Goal: Book appointment/travel/reservation

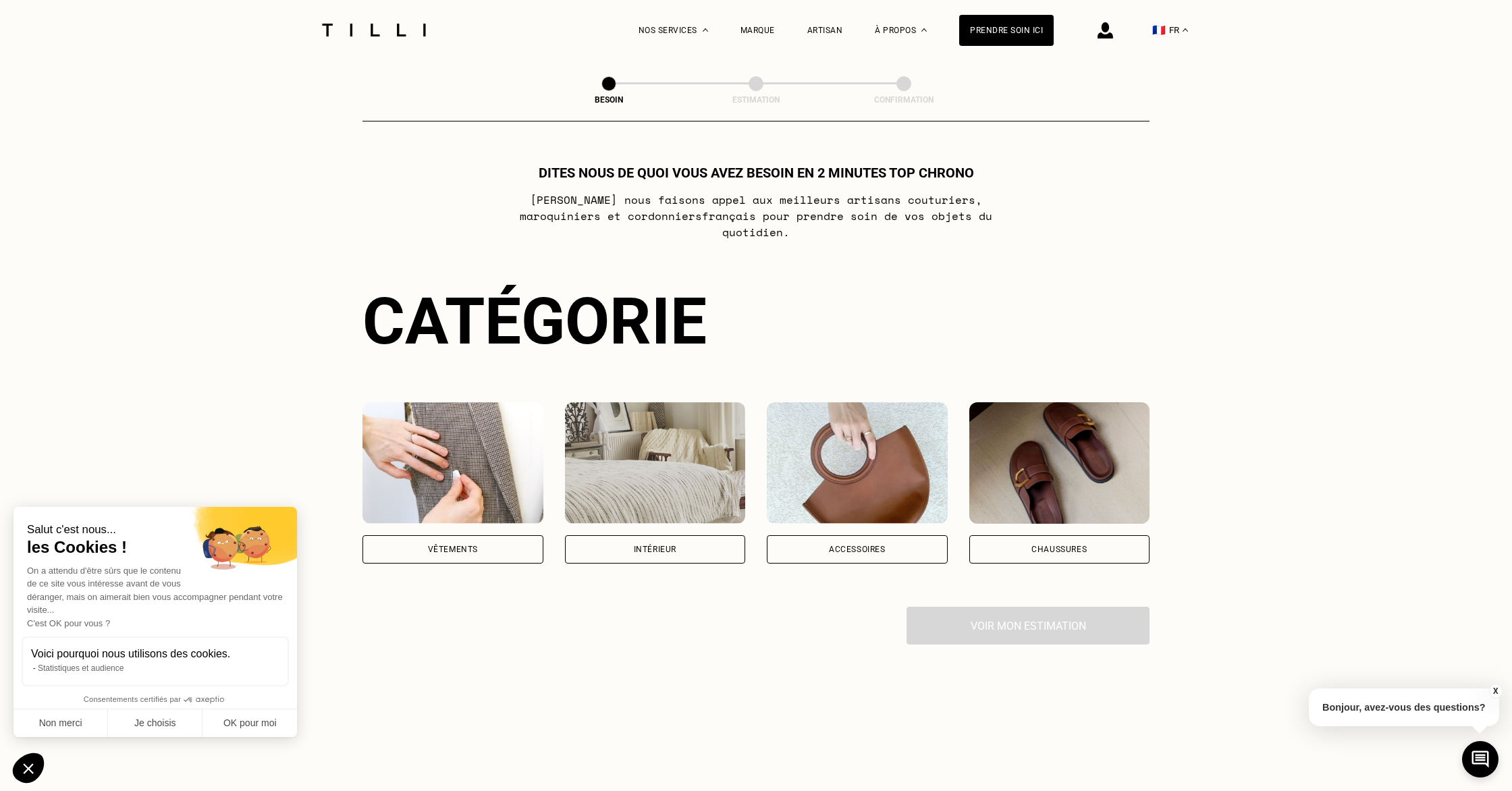
click at [479, 535] on div "Vêtements" at bounding box center [452, 549] width 181 height 29
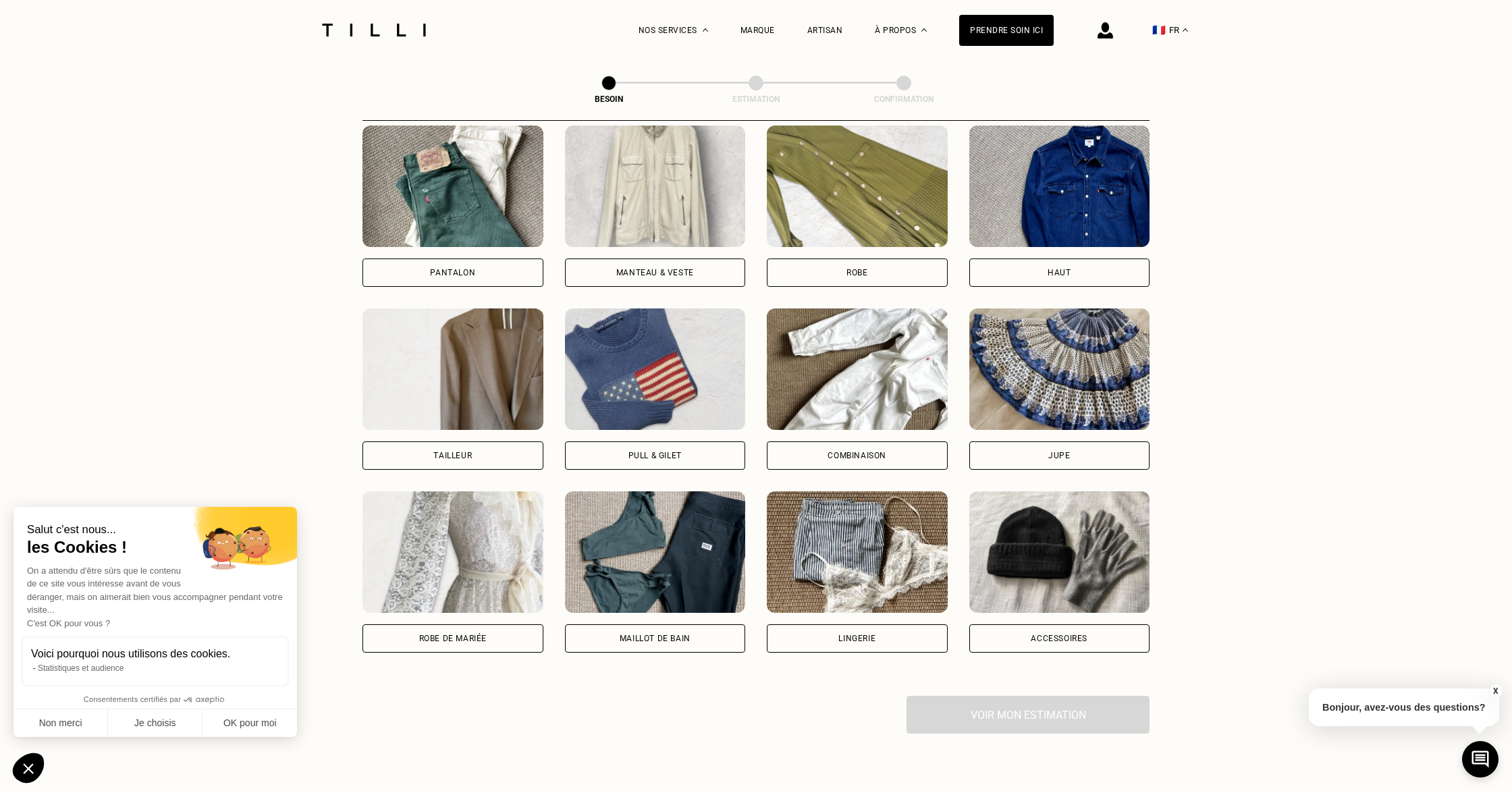
scroll to position [647, 0]
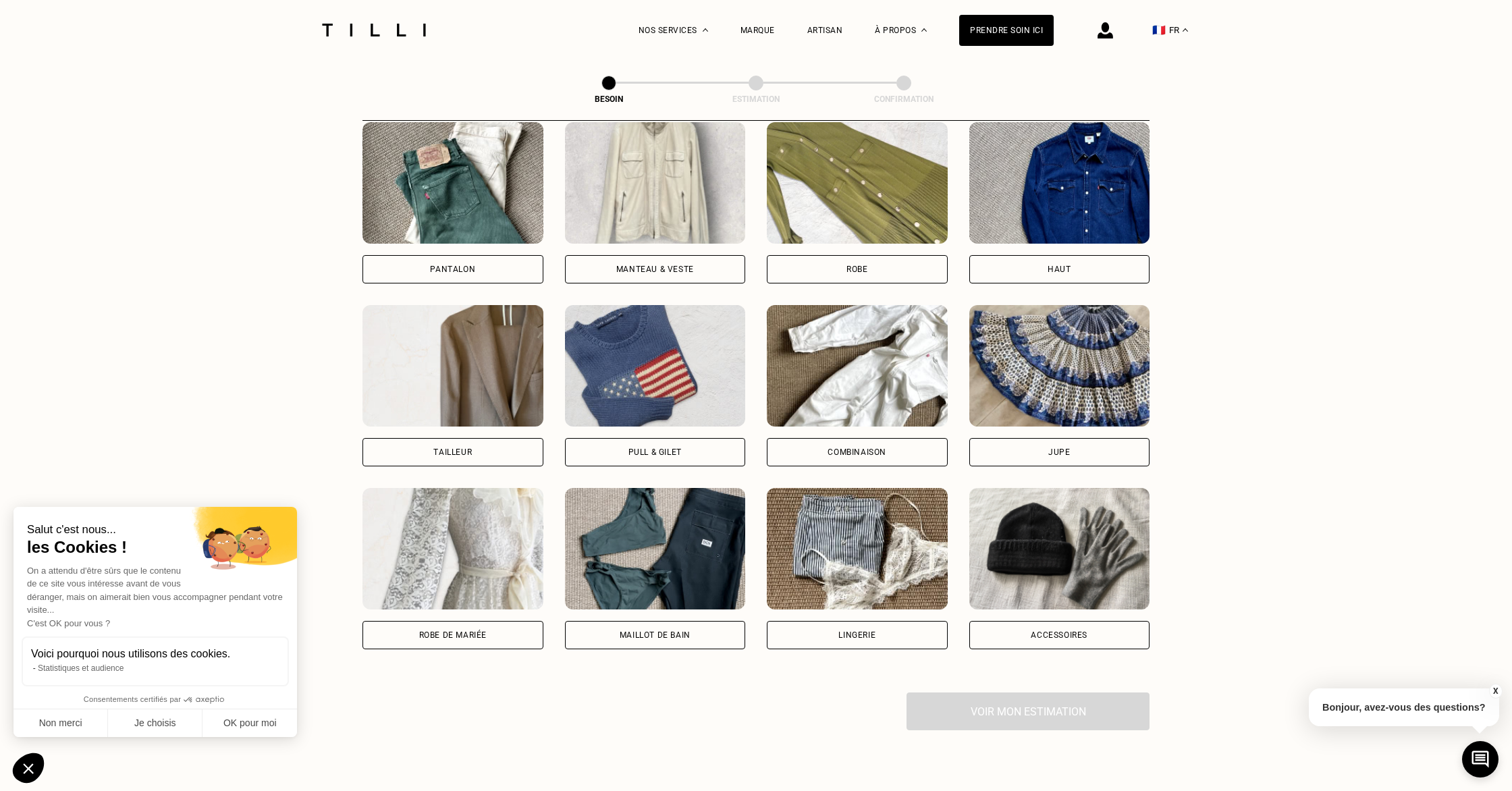
click at [1067, 181] on img at bounding box center [1059, 183] width 181 height 122
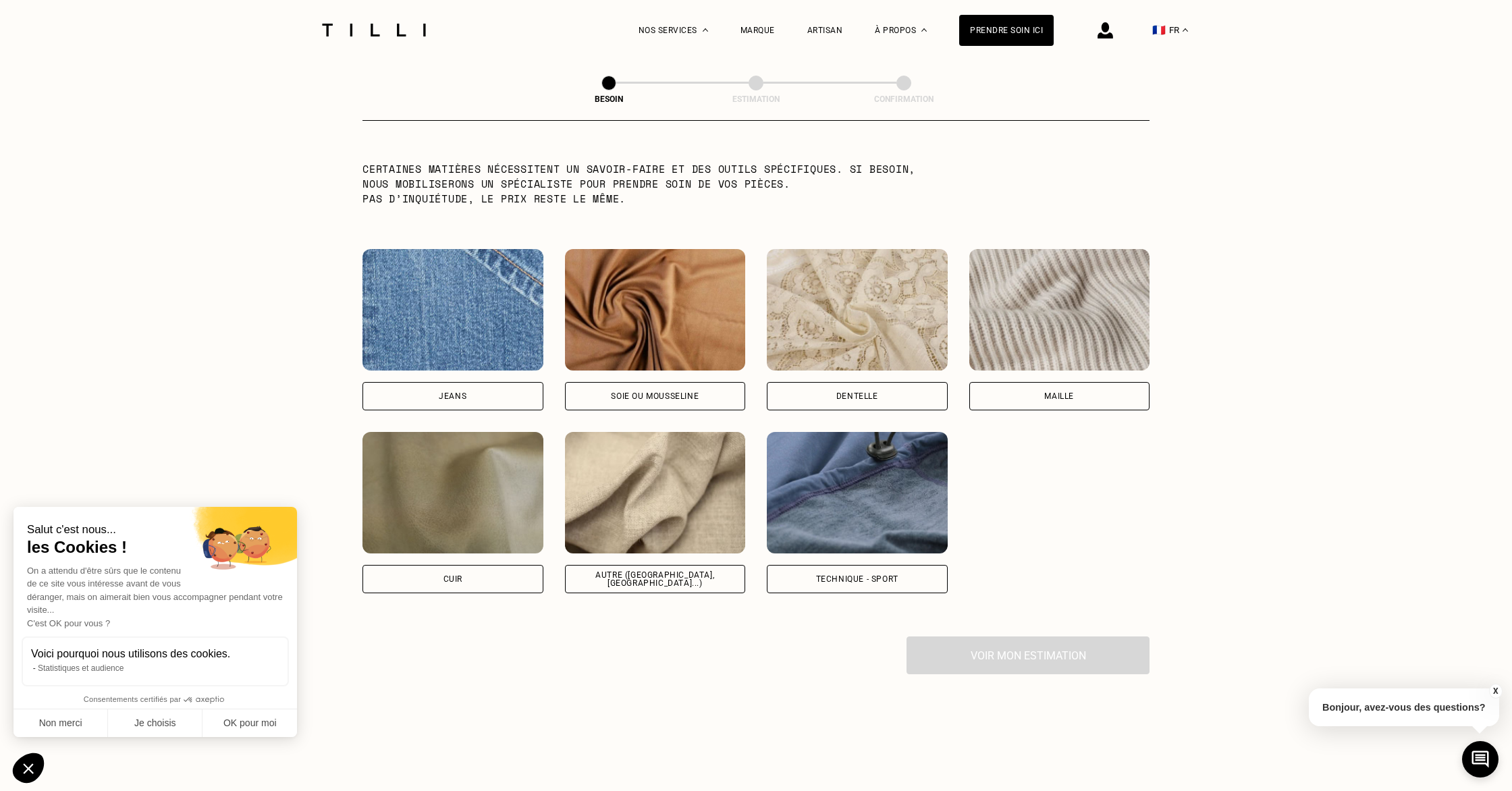
scroll to position [1375, 0]
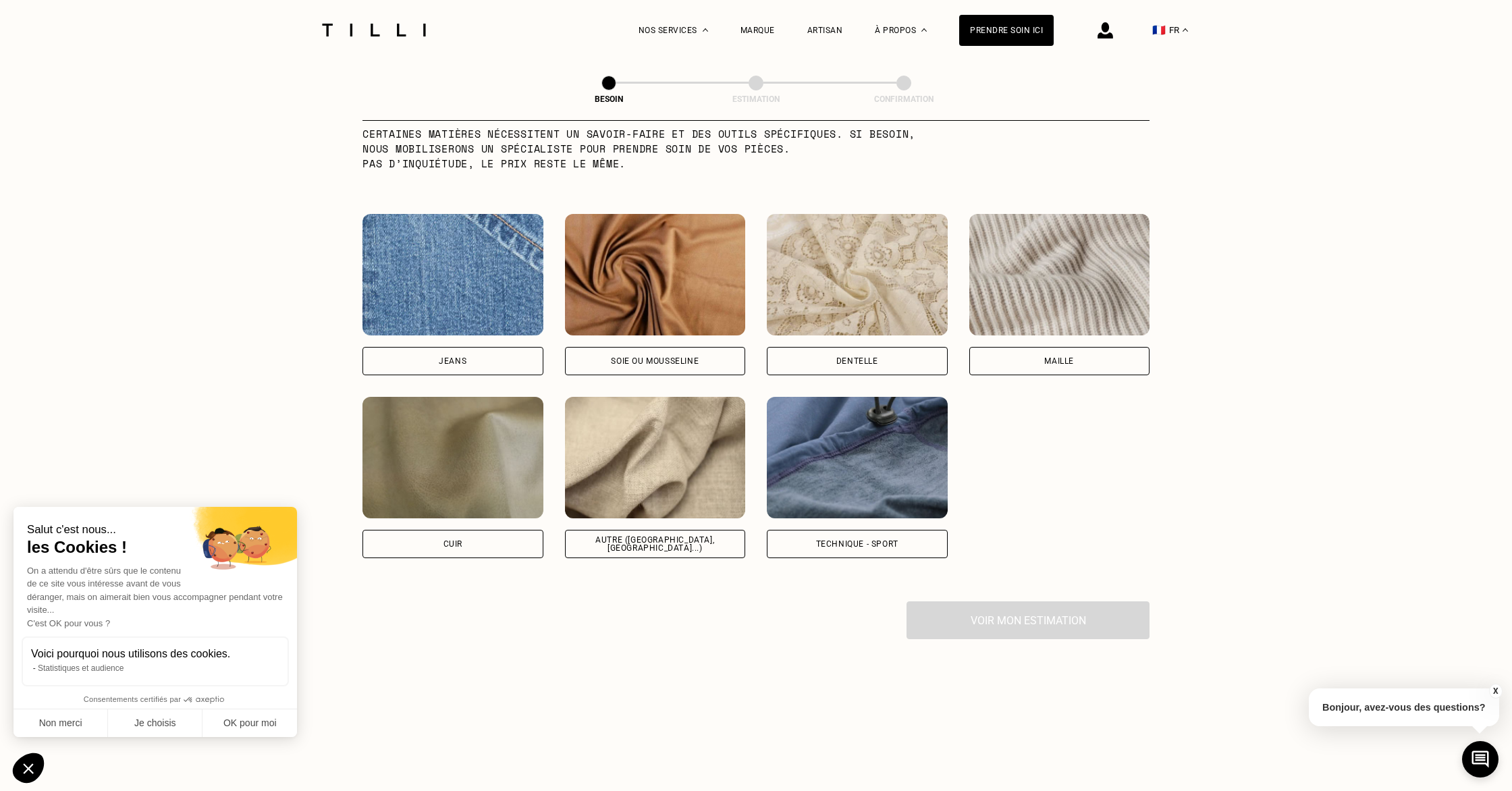
click at [702, 430] on img at bounding box center [654, 458] width 181 height 122
select select "FR"
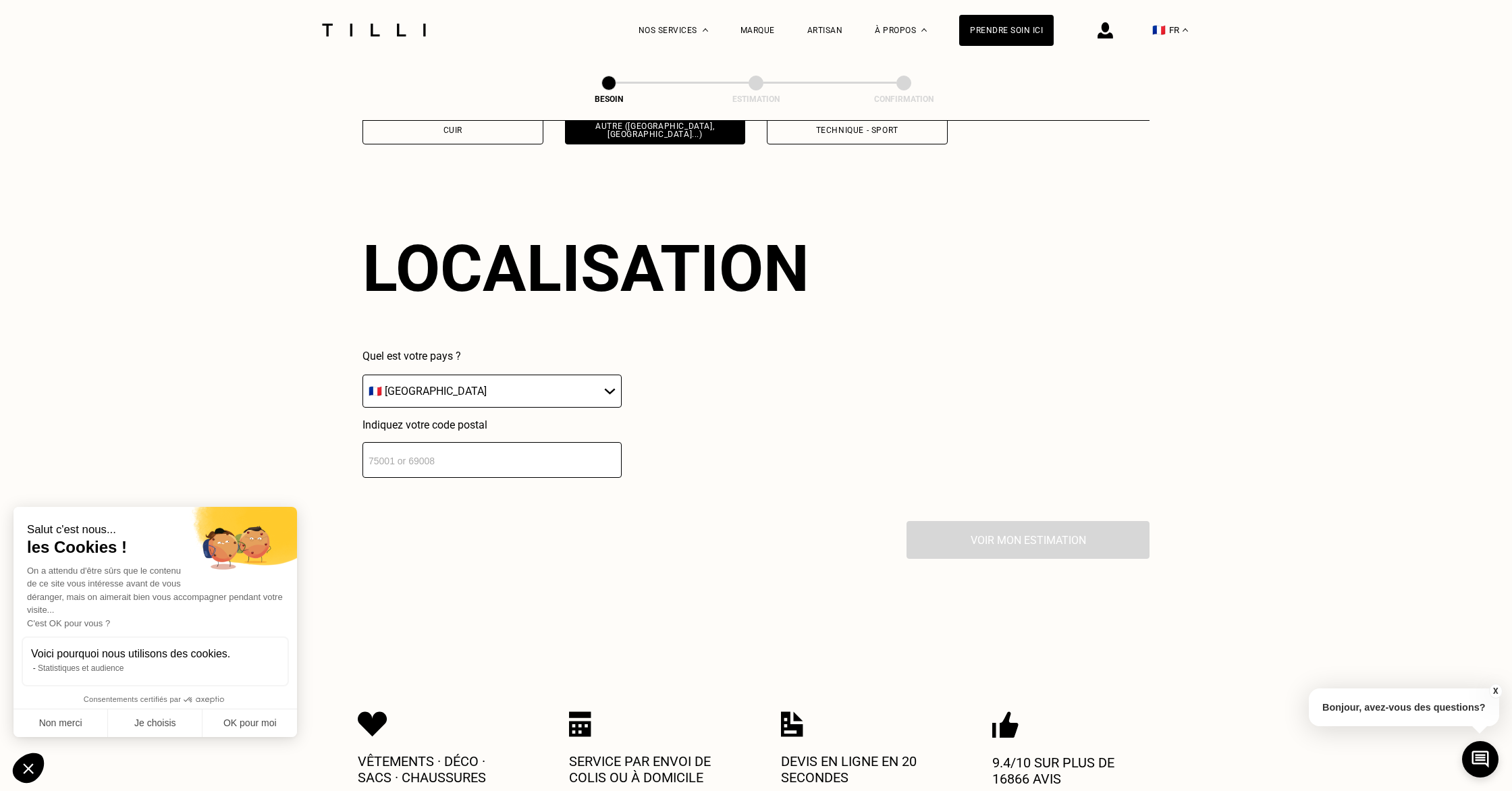
scroll to position [1787, 0]
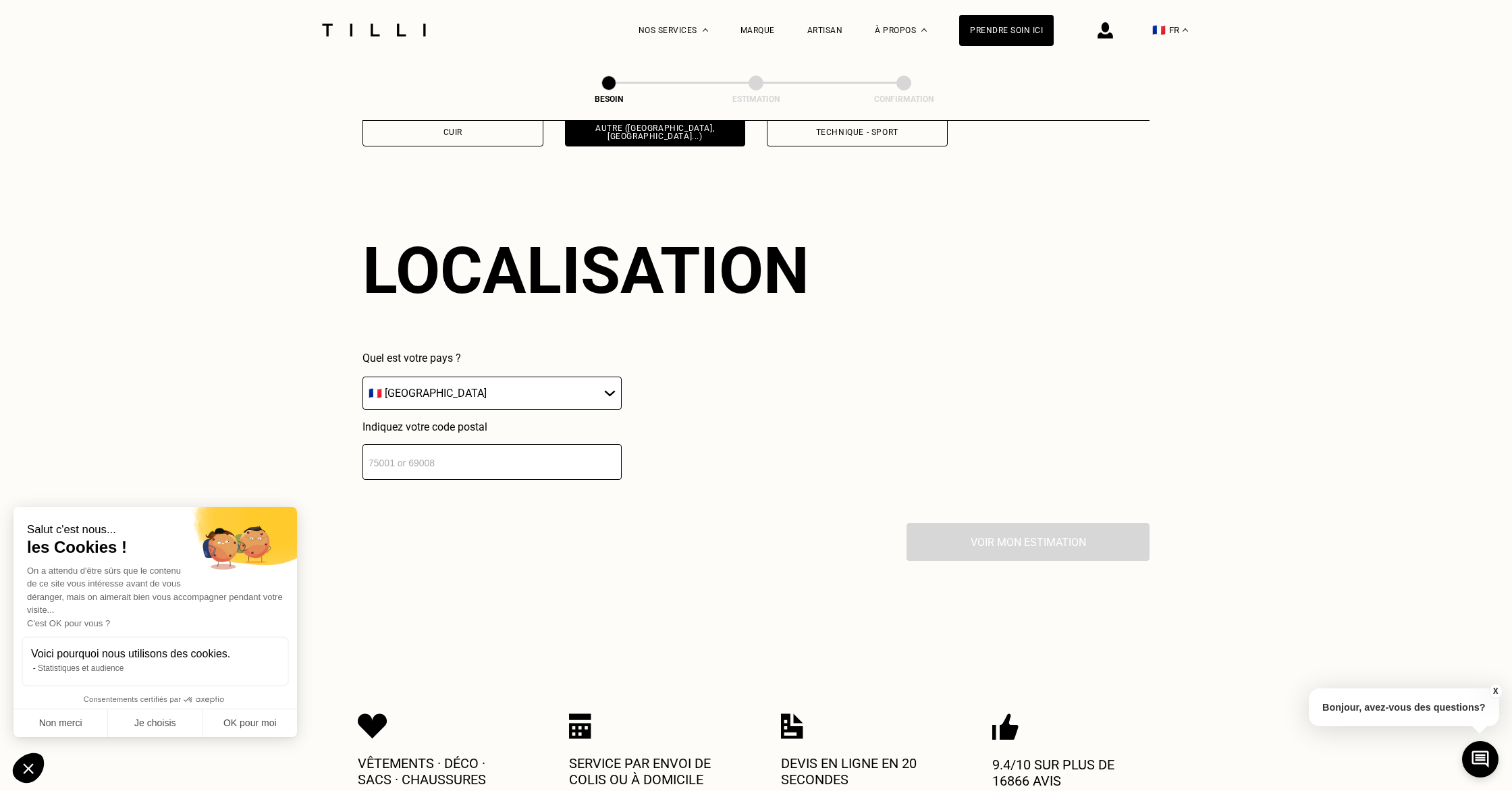
click at [471, 448] on input "number" at bounding box center [492, 462] width 259 height 36
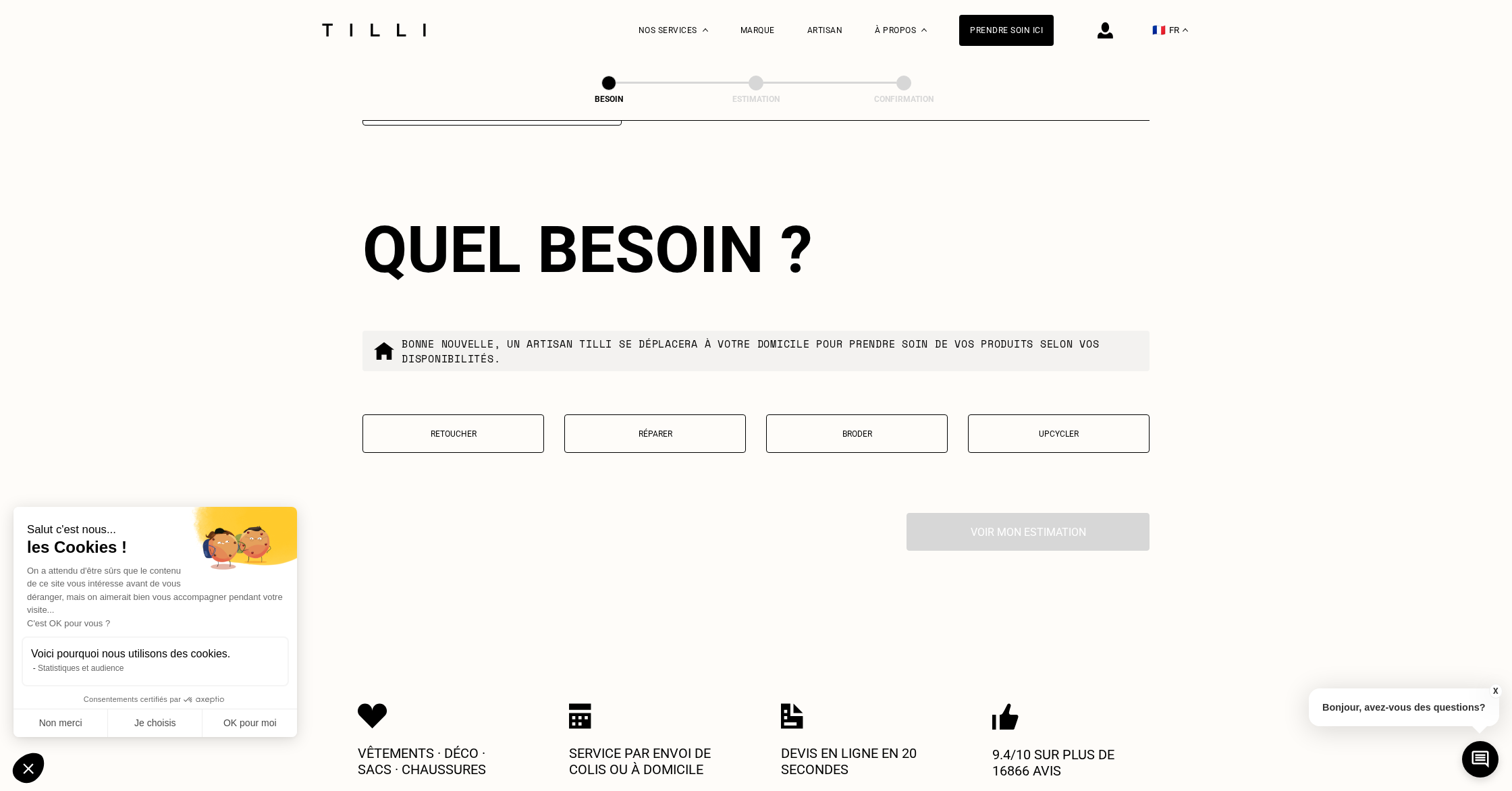
scroll to position [2143, 0]
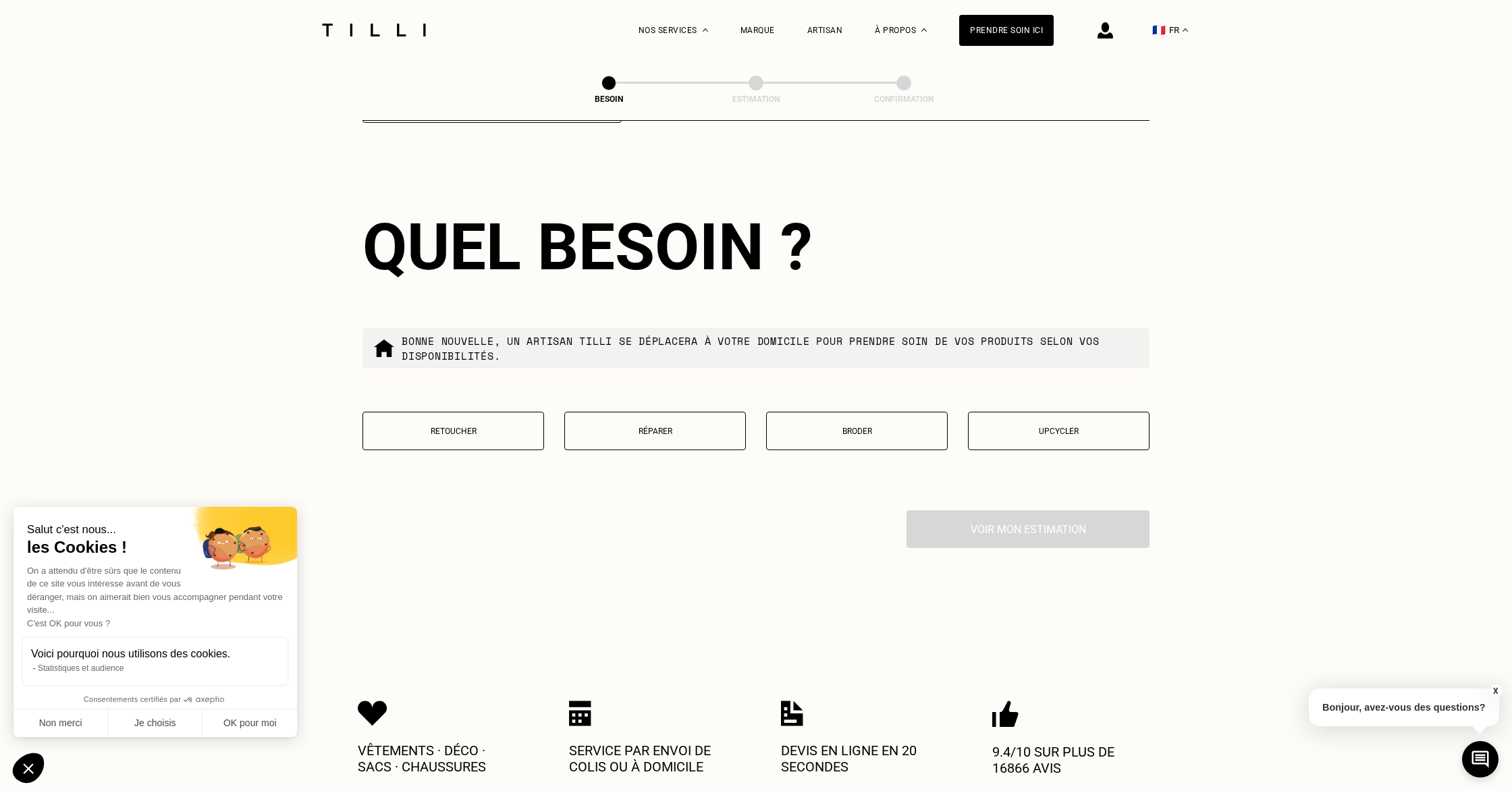
type input "75016"
drag, startPoint x: 406, startPoint y: 410, endPoint x: 476, endPoint y: 425, distance: 71.6
click at [406, 412] on button "Retoucher" at bounding box center [453, 431] width 181 height 39
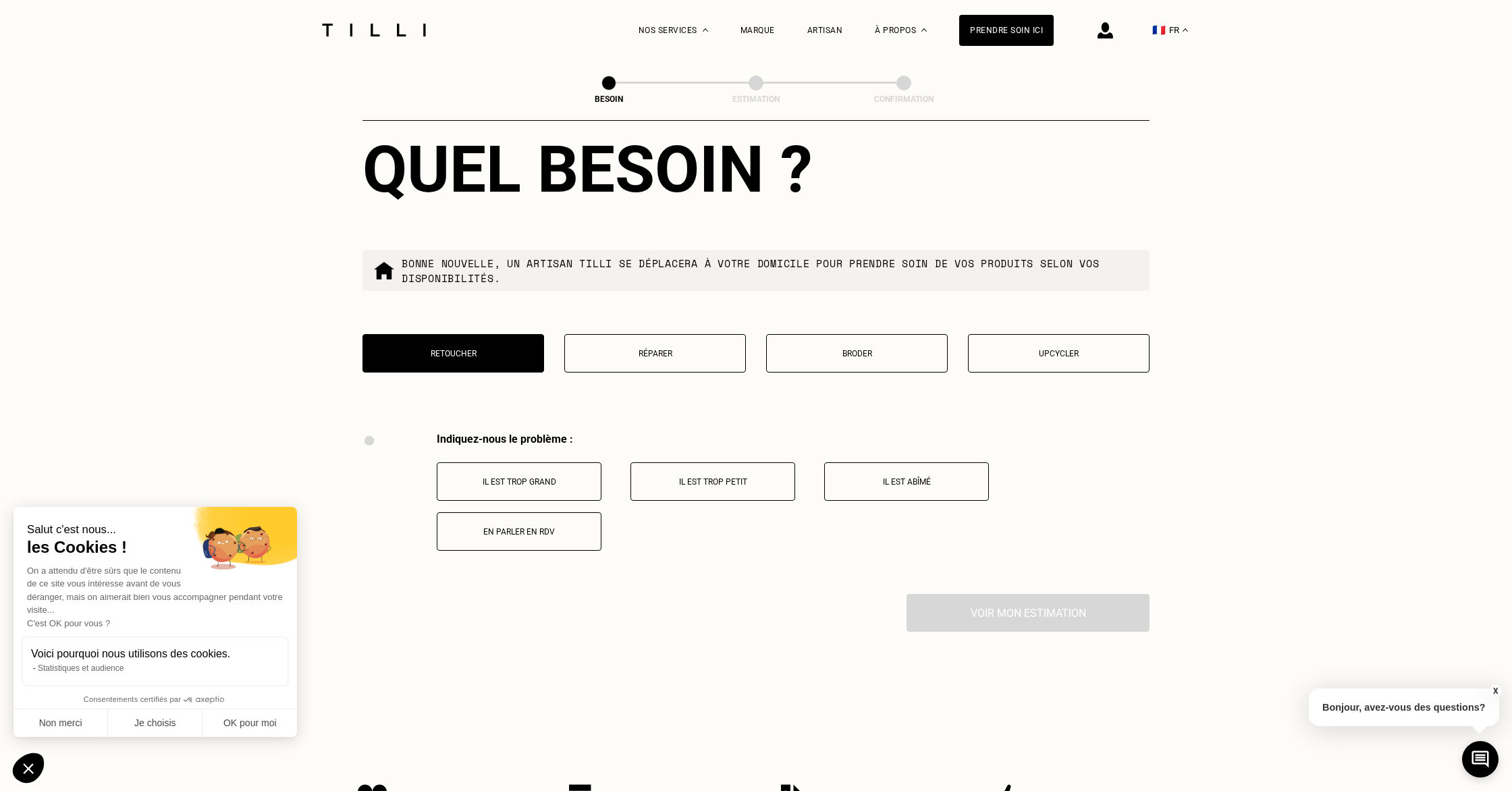
scroll to position [2067, 0]
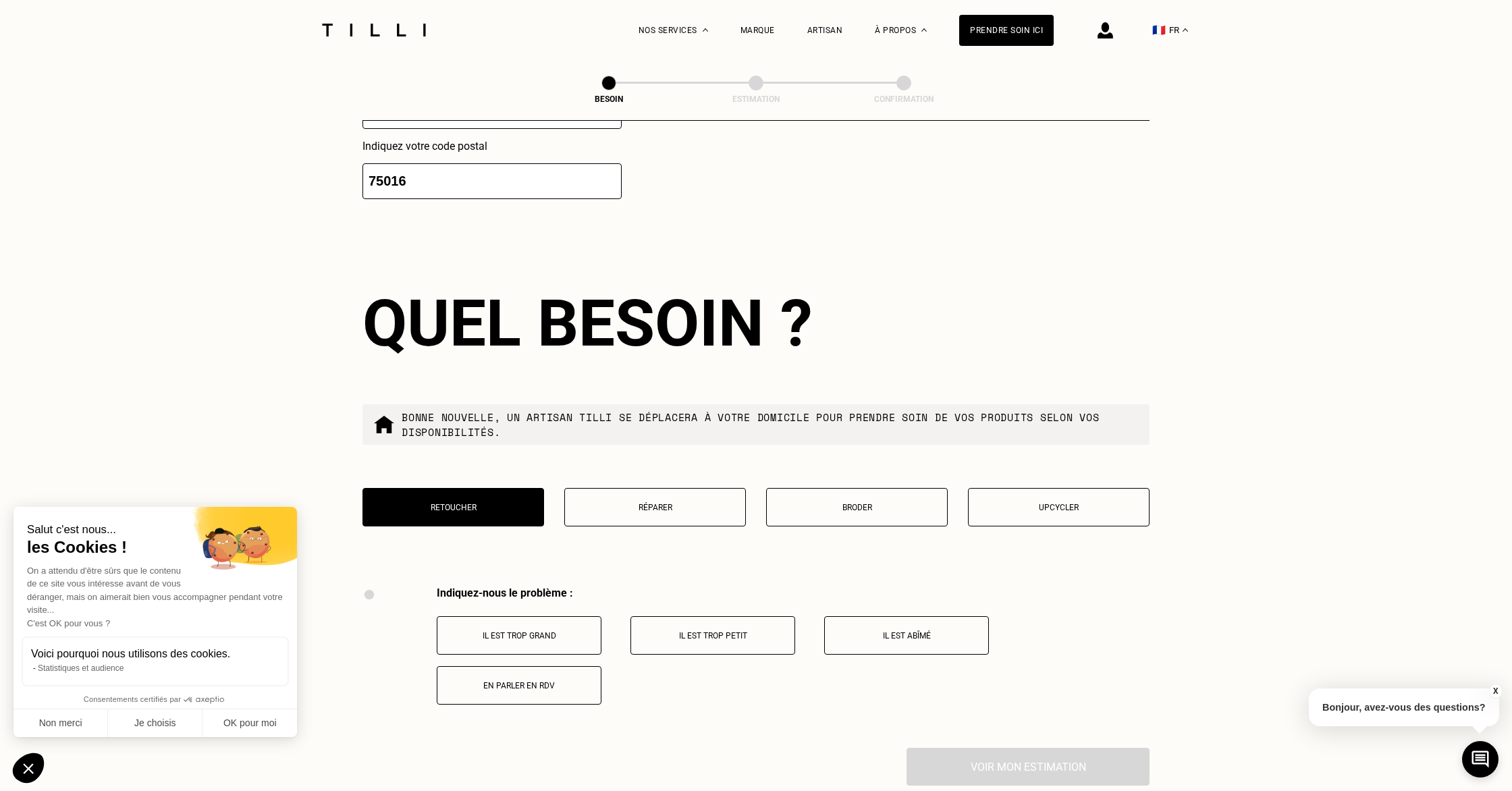
click at [851, 499] on button "Broder" at bounding box center [857, 507] width 181 height 39
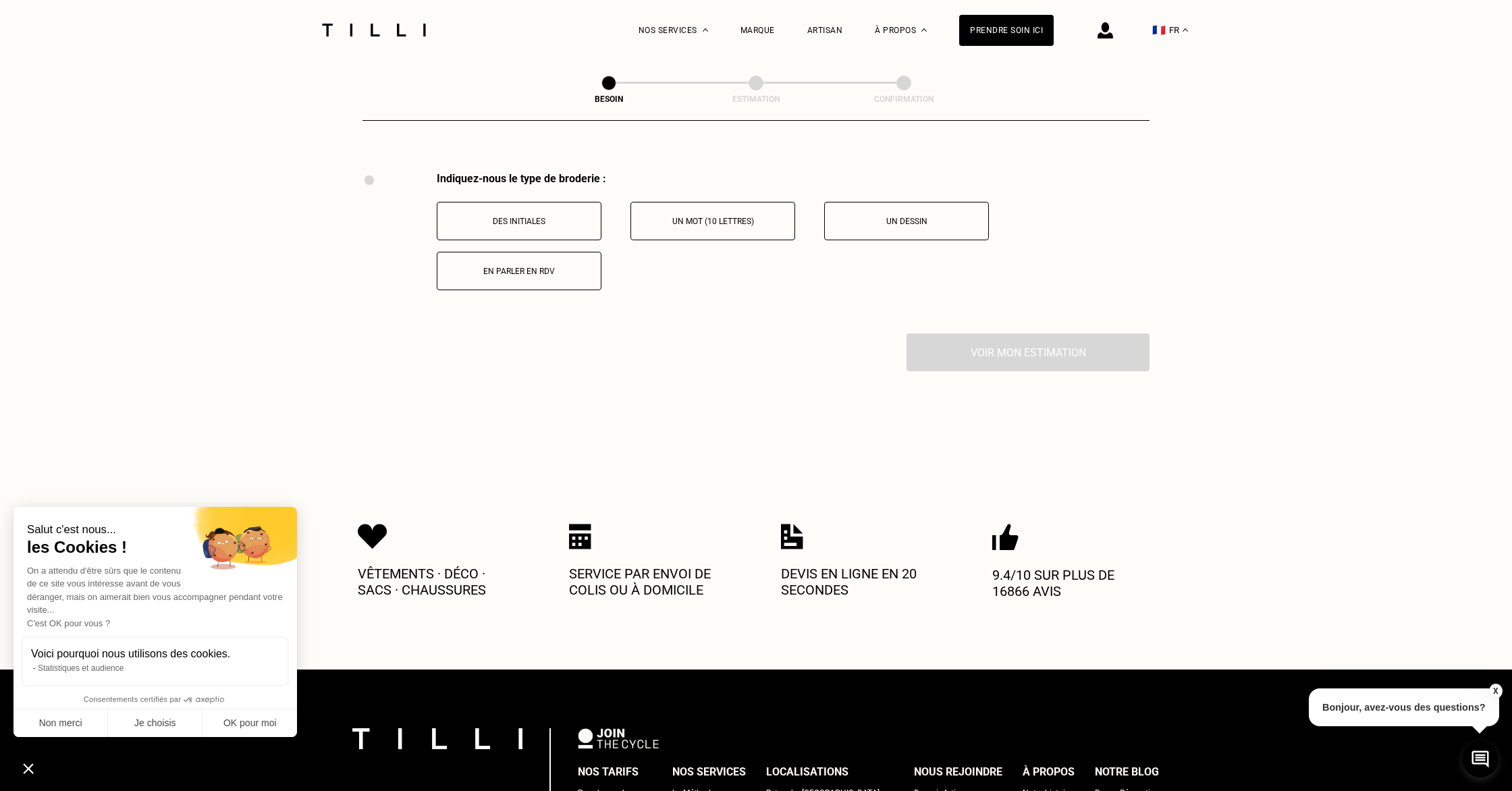
scroll to position [2489, 0]
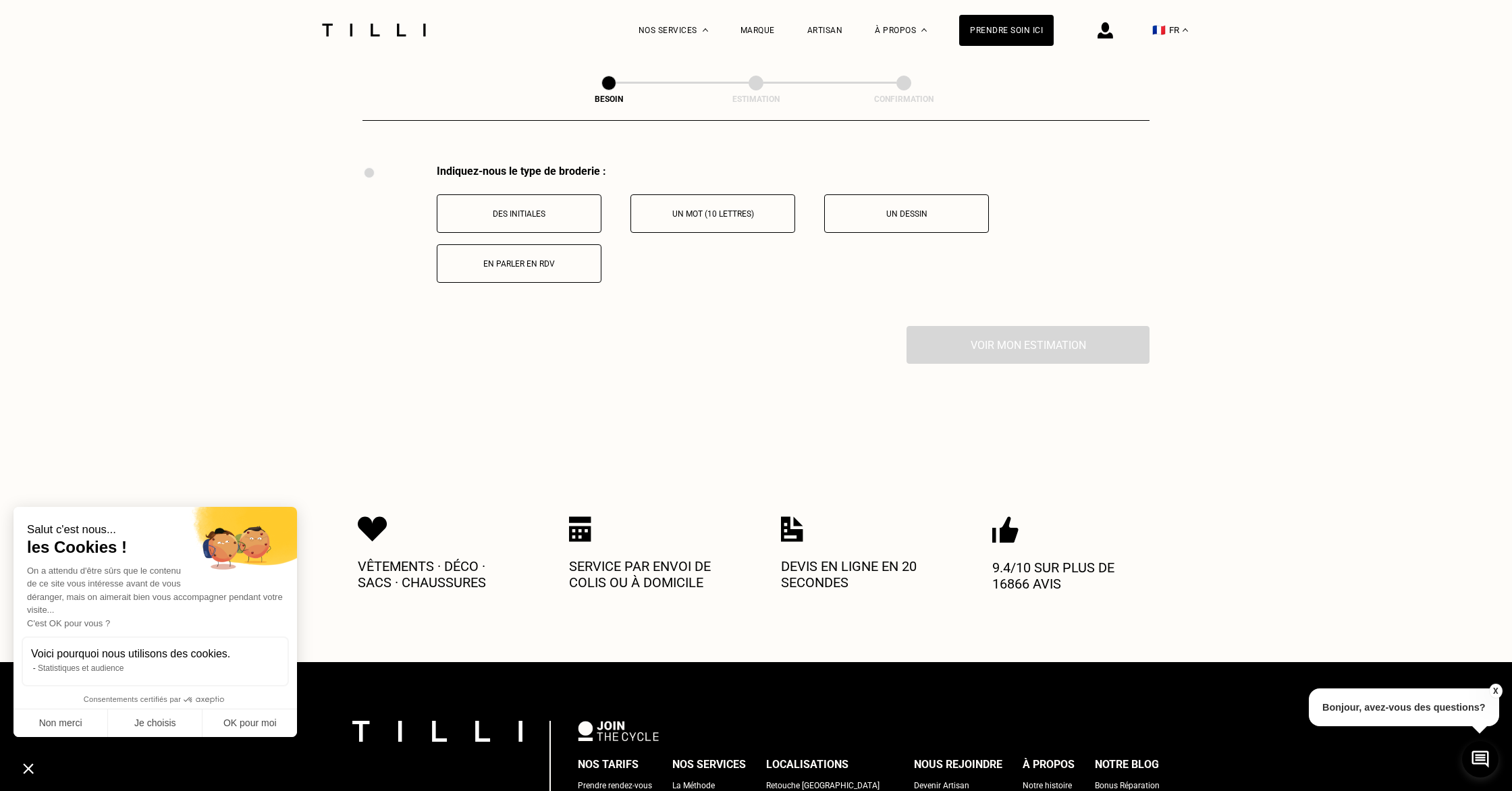
click at [533, 256] on button "En parler en RDV" at bounding box center [519, 264] width 164 height 39
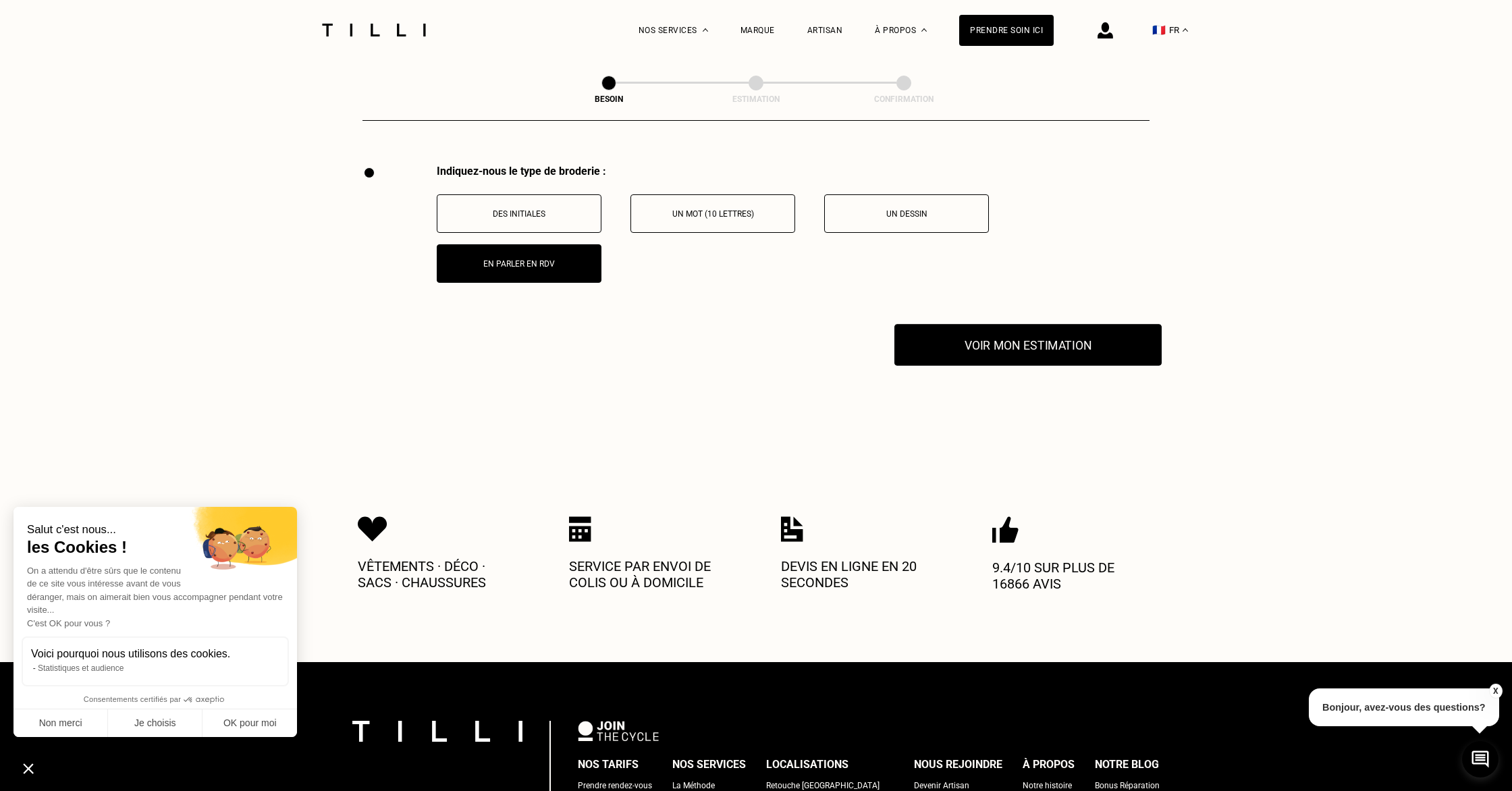
click at [1038, 330] on button "Voir mon estimation" at bounding box center [1027, 345] width 268 height 42
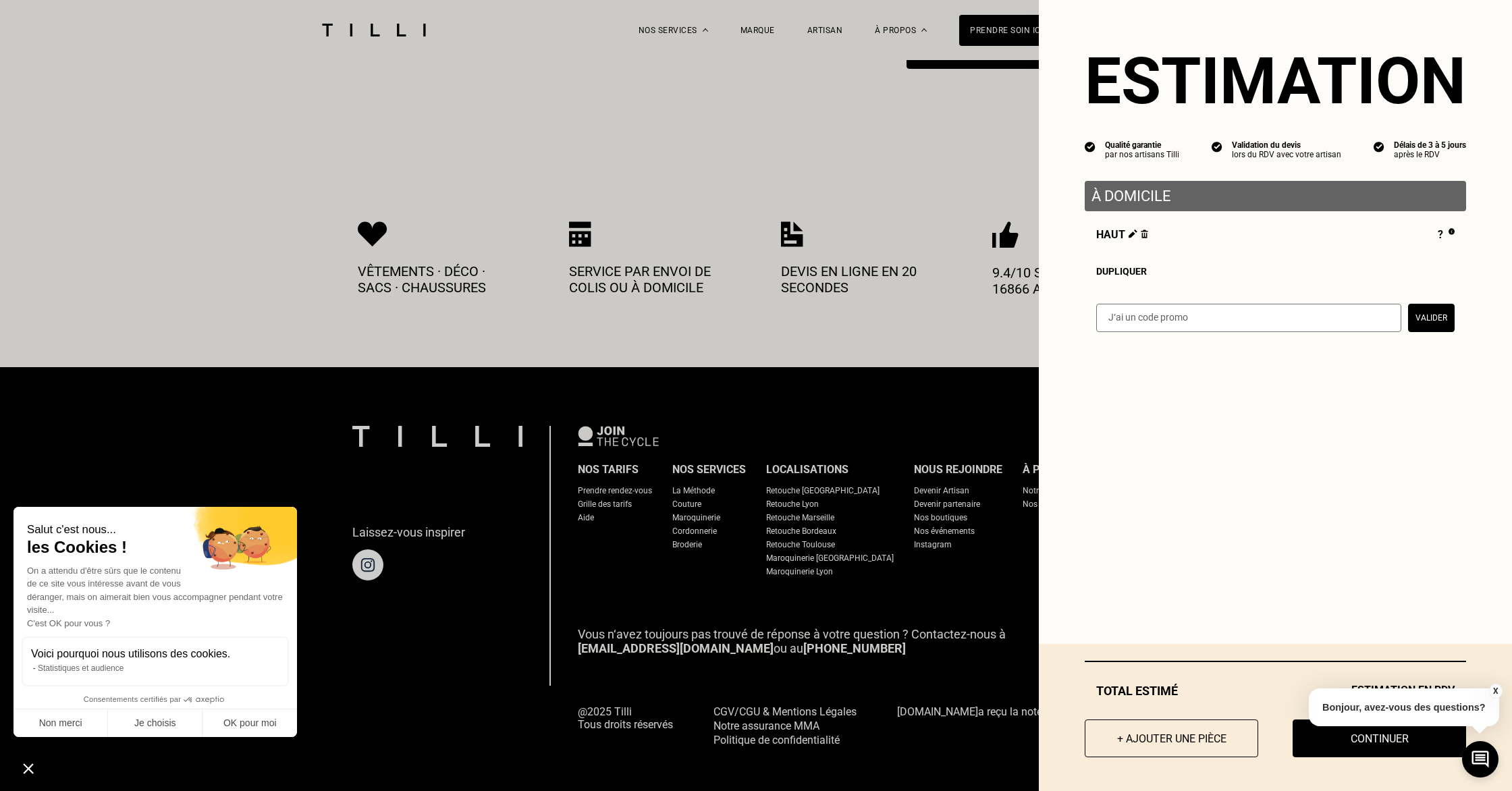
scroll to position [2783, 0]
click at [1141, 199] on p "À domicile" at bounding box center [1275, 196] width 368 height 17
click at [1353, 740] on button "Continuer" at bounding box center [1379, 738] width 191 height 42
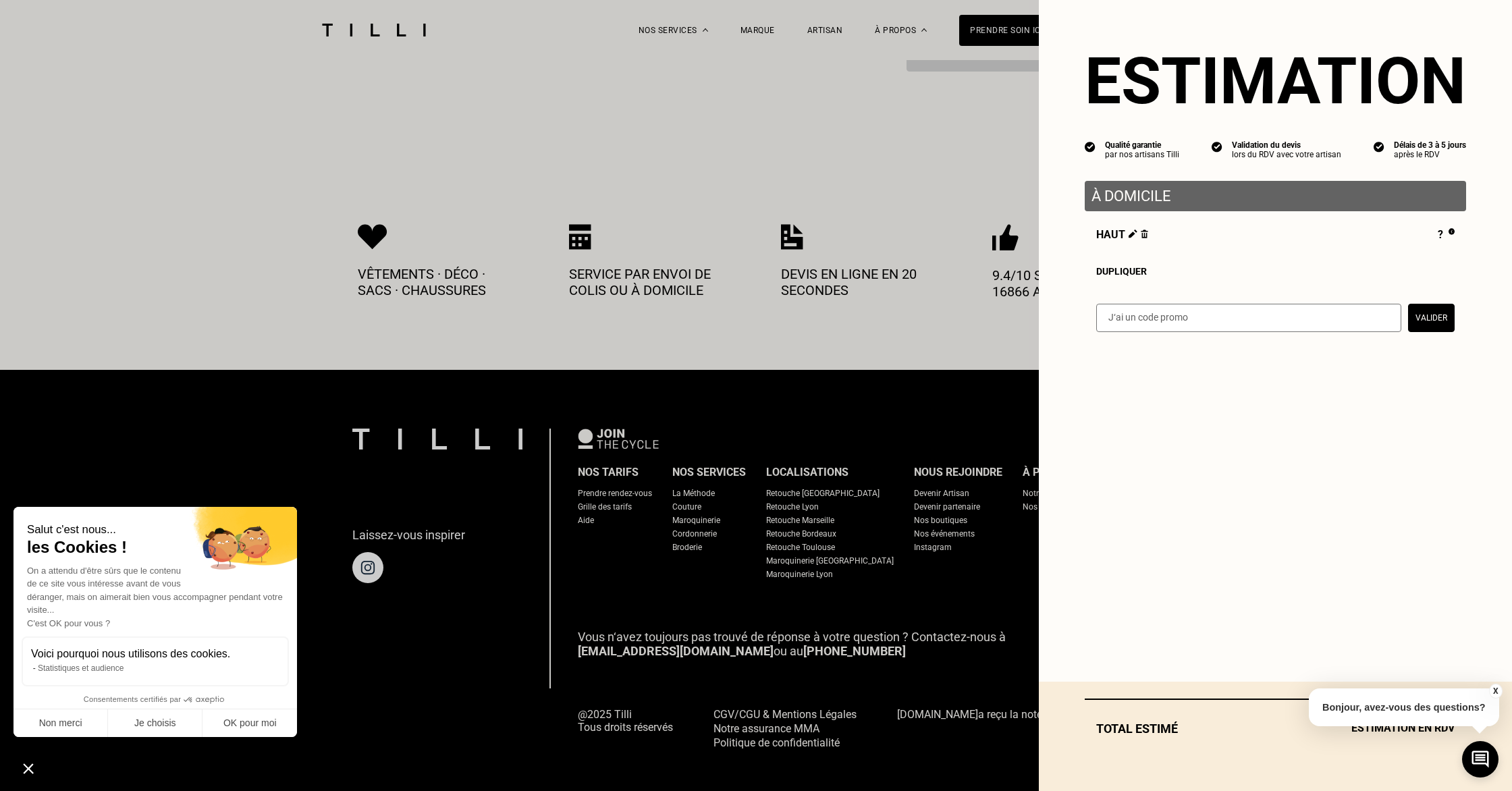
select select "FR"
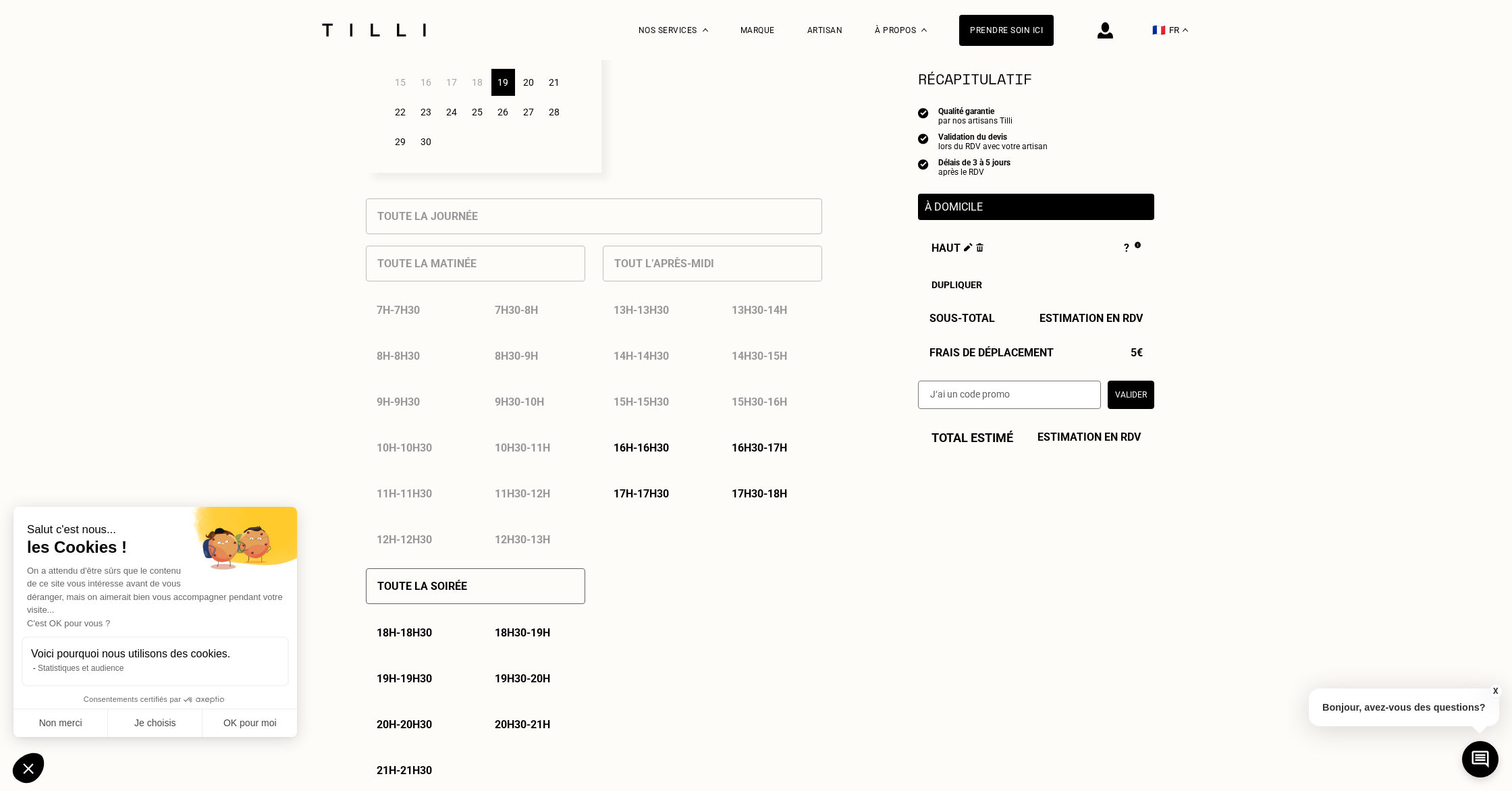
scroll to position [492, 0]
click at [661, 490] on p "17h - 17h30" at bounding box center [640, 492] width 55 height 13
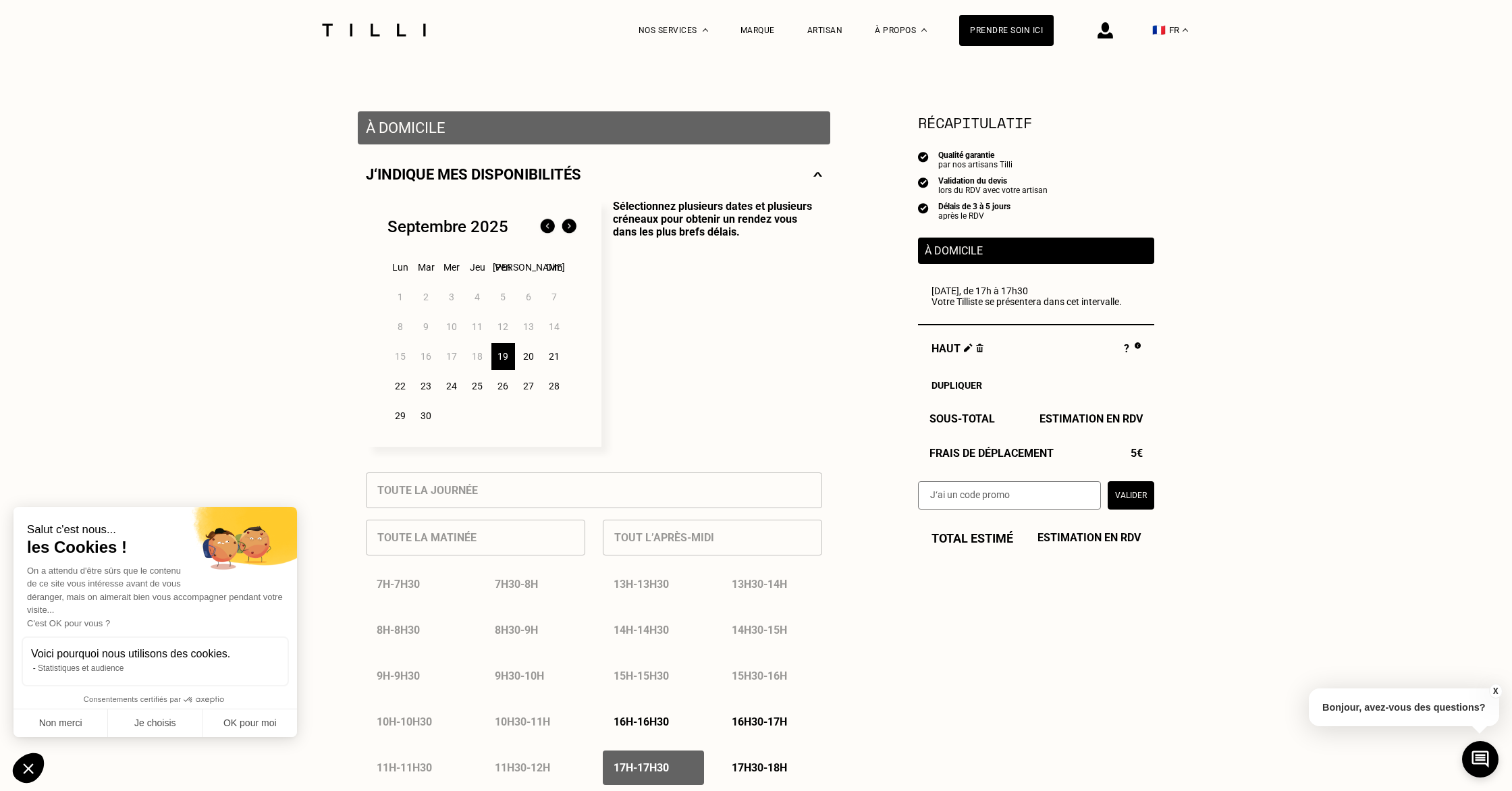
scroll to position [0, 0]
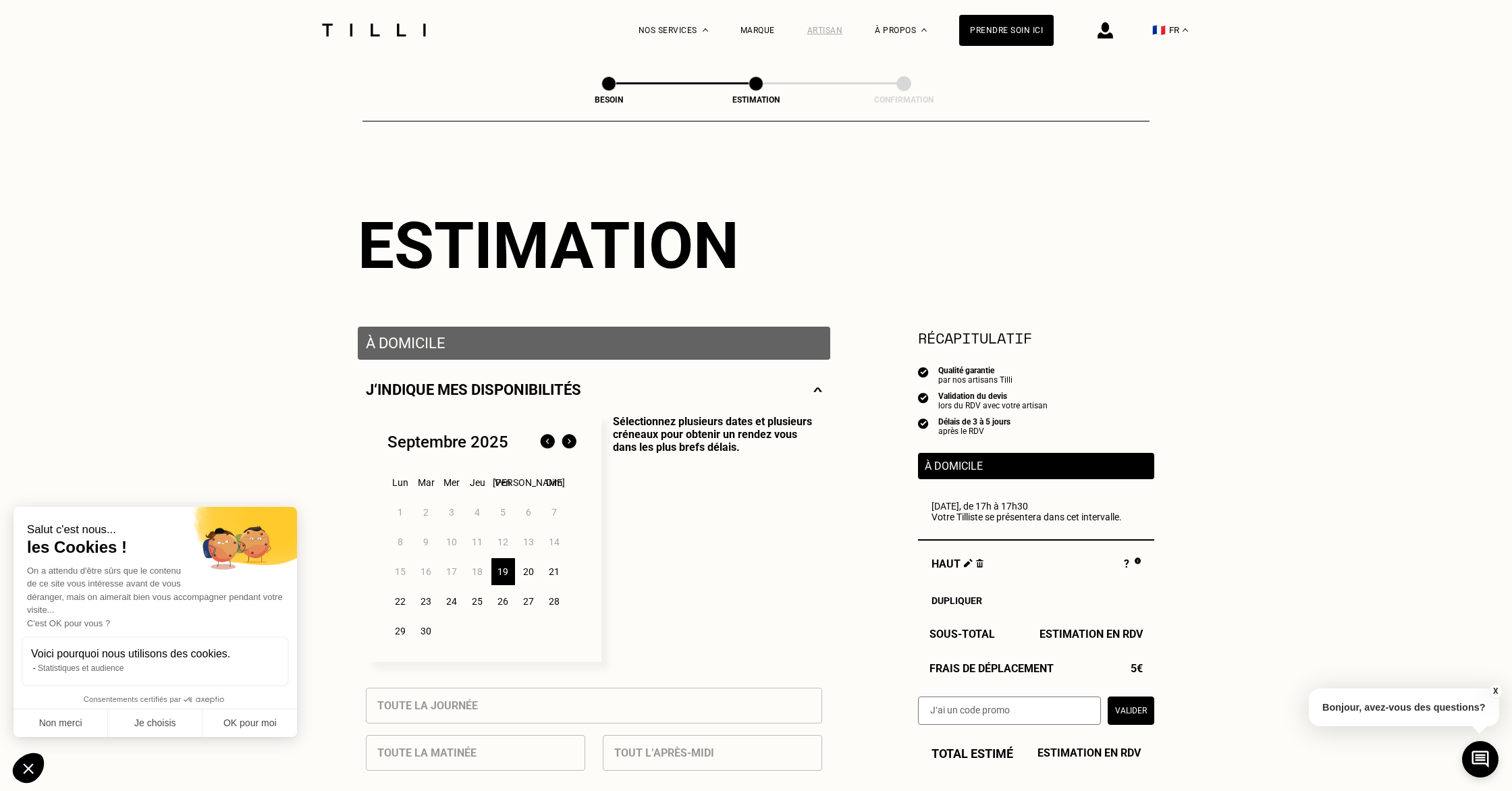
click at [826, 29] on div "Artisan" at bounding box center [825, 30] width 36 height 9
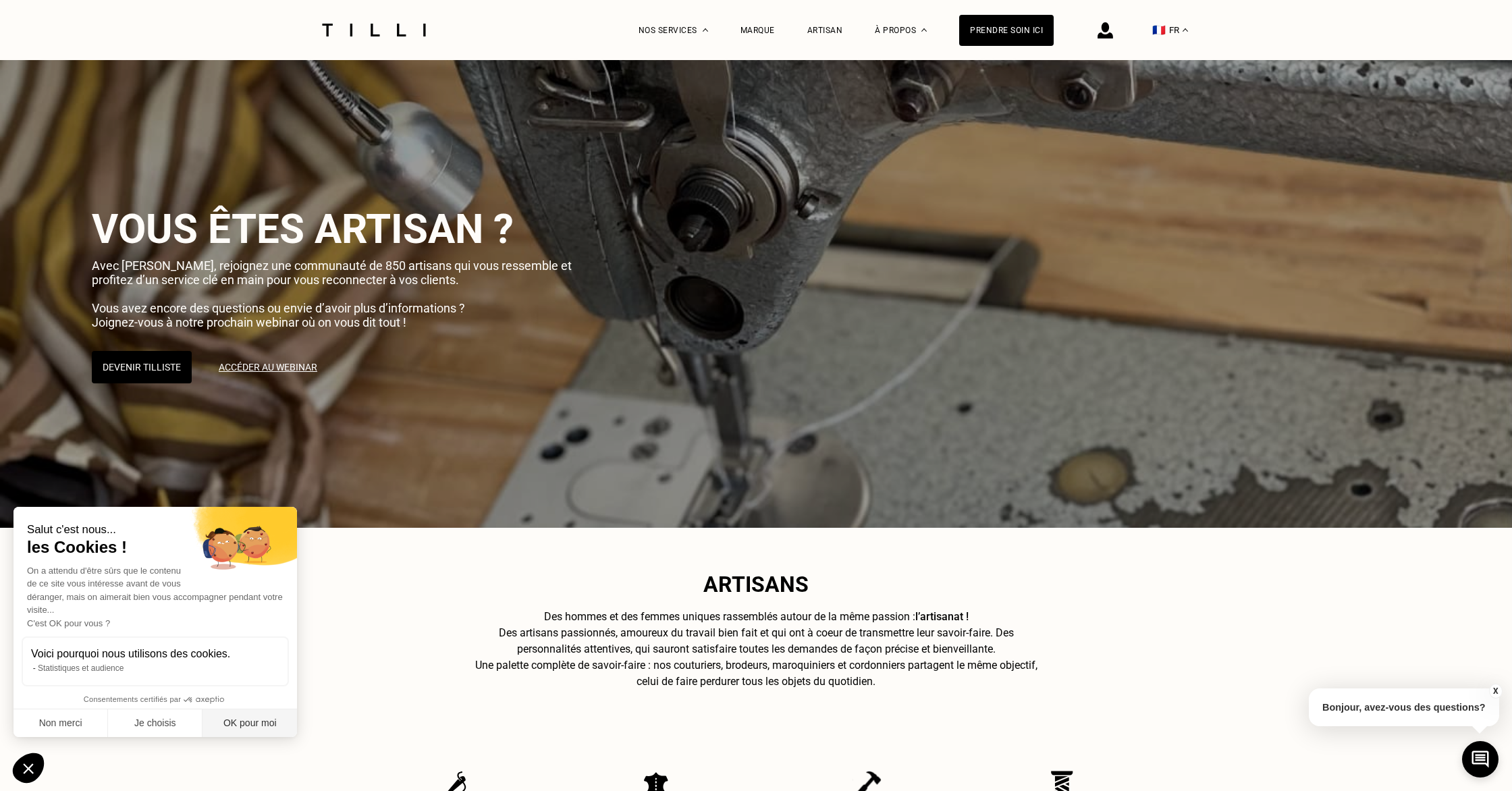
click at [236, 727] on button "OK pour moi" at bounding box center [250, 724] width 95 height 29
checkbox input "true"
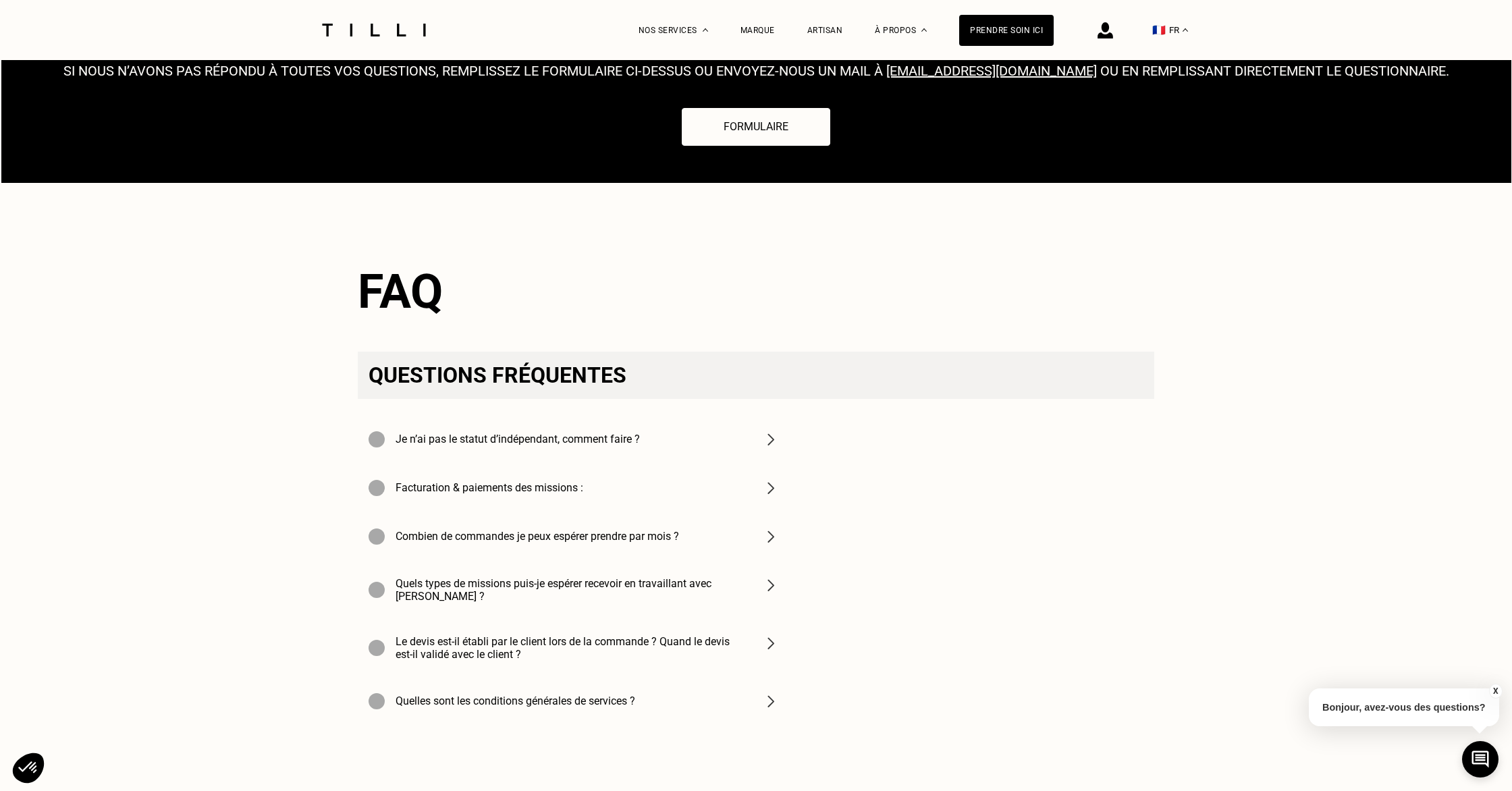
scroll to position [4486, 0]
